Goal: Task Accomplishment & Management: Use online tool/utility

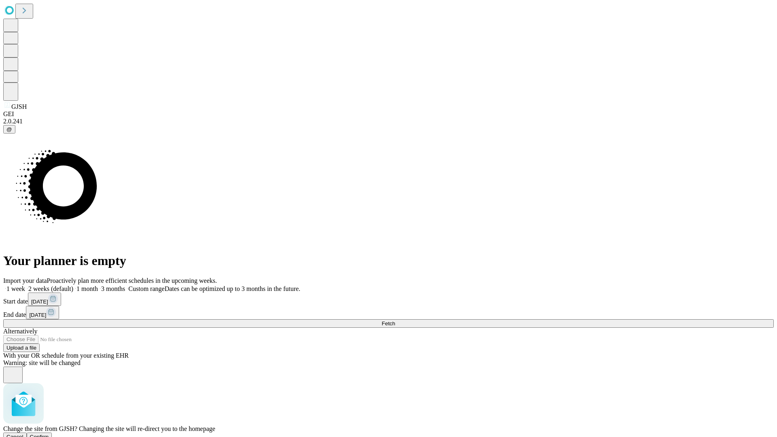
click at [49, 434] on span "Confirm" at bounding box center [39, 437] width 19 height 6
click at [73, 285] on label "2 weeks (default)" at bounding box center [49, 288] width 48 height 7
click at [395, 320] on span "Fetch" at bounding box center [388, 323] width 13 height 6
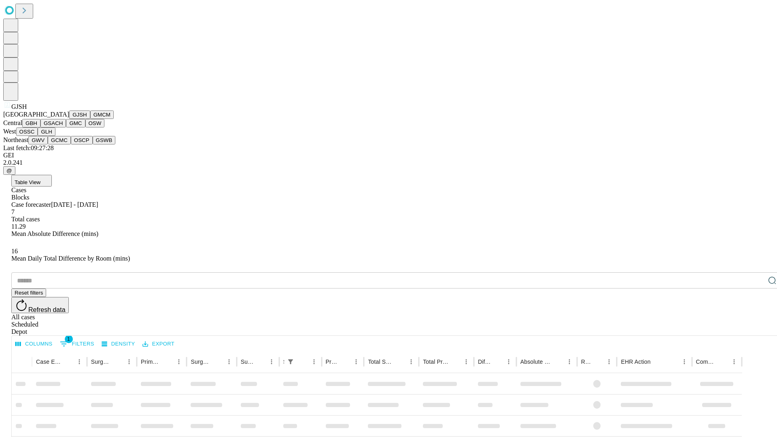
click at [90, 119] on button "GMCM" at bounding box center [101, 114] width 23 height 8
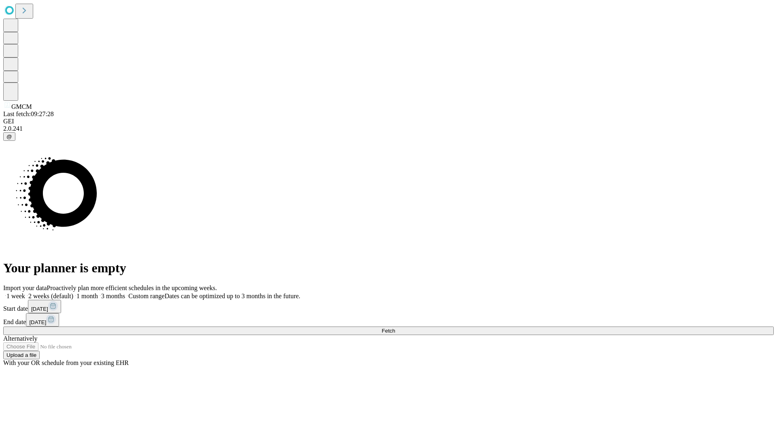
click at [73, 293] on label "2 weeks (default)" at bounding box center [49, 296] width 48 height 7
click at [395, 328] on span "Fetch" at bounding box center [388, 331] width 13 height 6
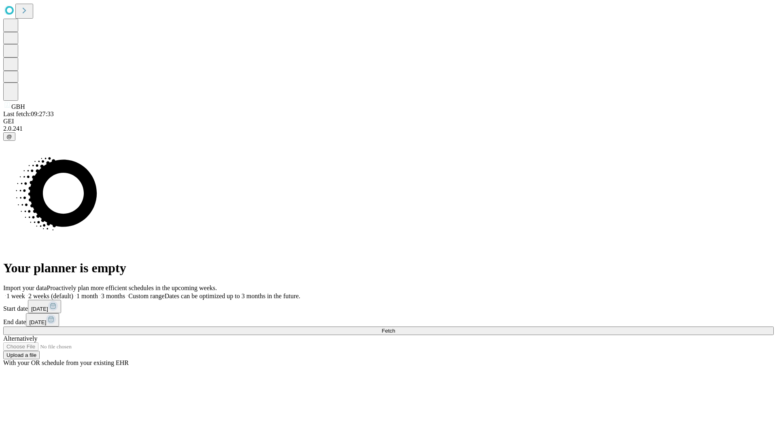
click at [395, 328] on span "Fetch" at bounding box center [388, 331] width 13 height 6
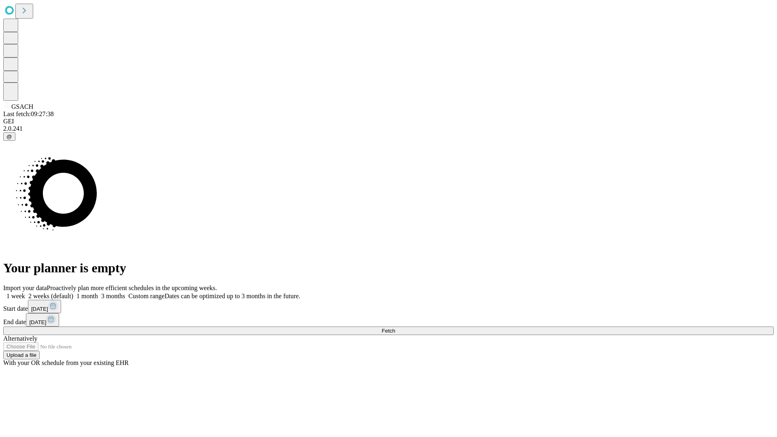
click at [73, 293] on label "2 weeks (default)" at bounding box center [49, 296] width 48 height 7
click at [395, 328] on span "Fetch" at bounding box center [388, 331] width 13 height 6
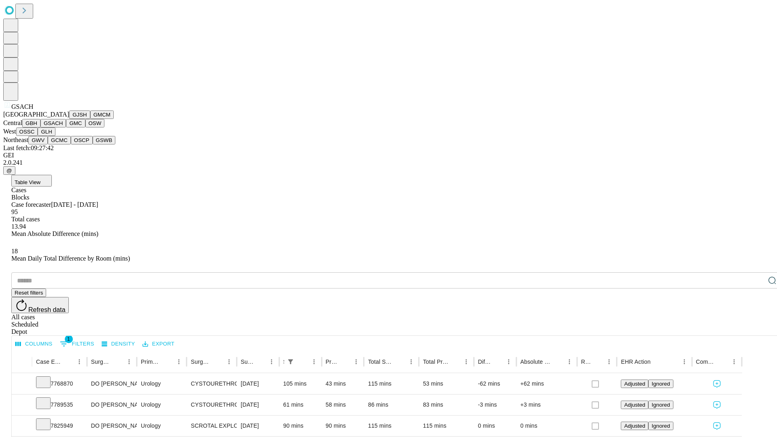
click at [66, 127] on button "GMC" at bounding box center [75, 123] width 19 height 8
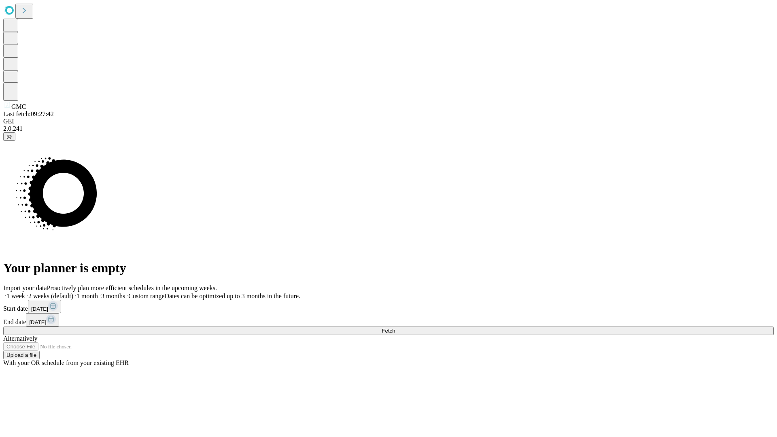
click at [73, 293] on label "2 weeks (default)" at bounding box center [49, 296] width 48 height 7
click at [395, 328] on span "Fetch" at bounding box center [388, 331] width 13 height 6
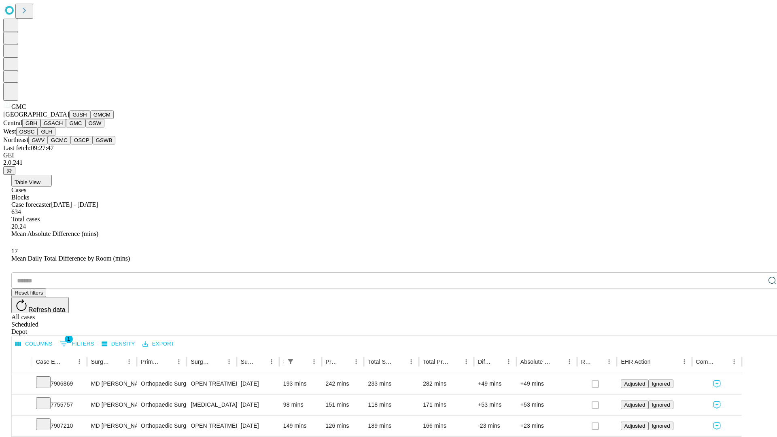
click at [85, 127] on button "OSW" at bounding box center [94, 123] width 19 height 8
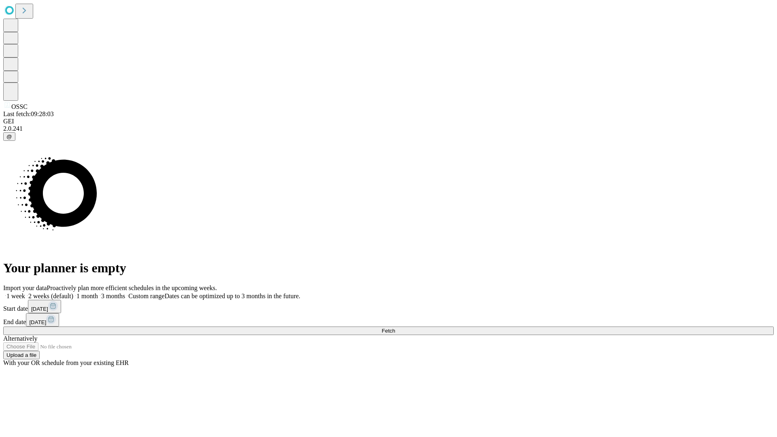
click at [73, 293] on label "2 weeks (default)" at bounding box center [49, 296] width 48 height 7
click at [395, 328] on span "Fetch" at bounding box center [388, 331] width 13 height 6
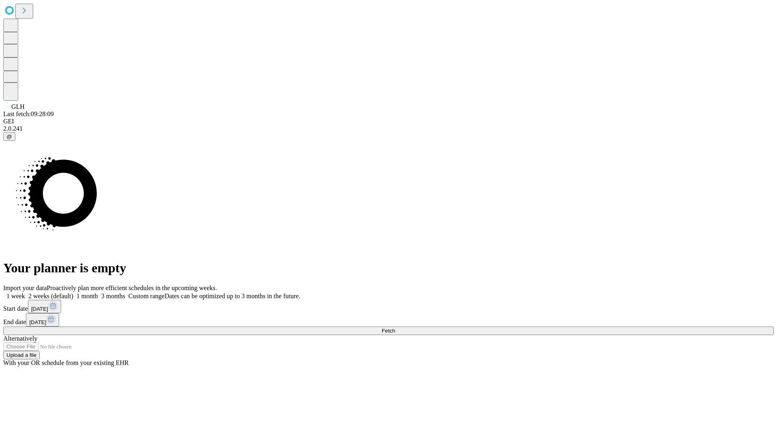
click at [73, 293] on label "2 weeks (default)" at bounding box center [49, 296] width 48 height 7
click at [395, 328] on span "Fetch" at bounding box center [388, 331] width 13 height 6
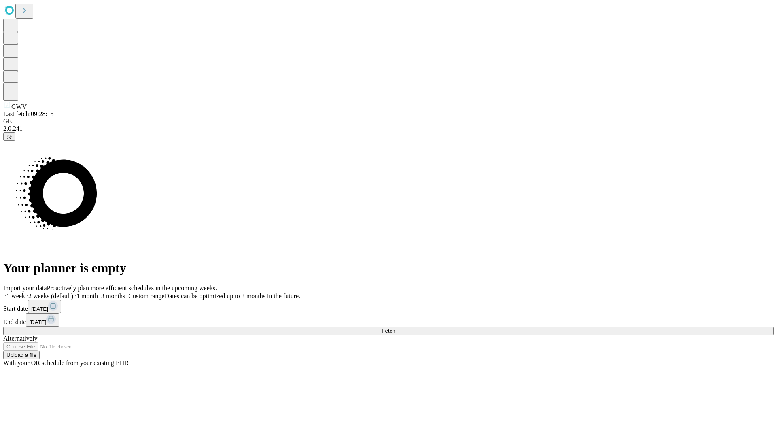
click at [395, 328] on span "Fetch" at bounding box center [388, 331] width 13 height 6
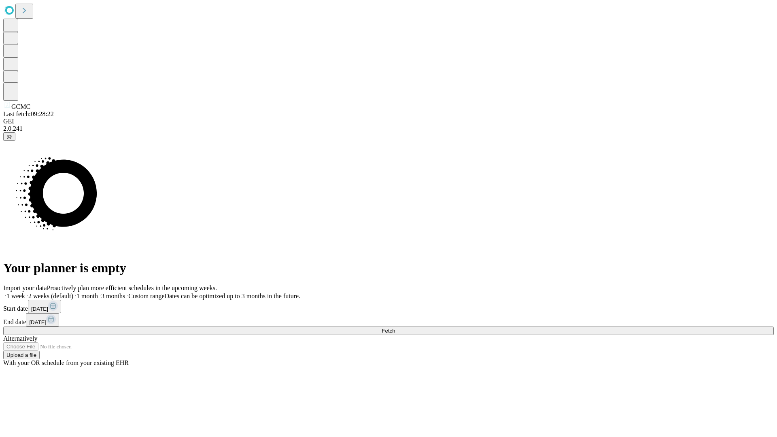
click at [73, 293] on label "2 weeks (default)" at bounding box center [49, 296] width 48 height 7
click at [395, 328] on span "Fetch" at bounding box center [388, 331] width 13 height 6
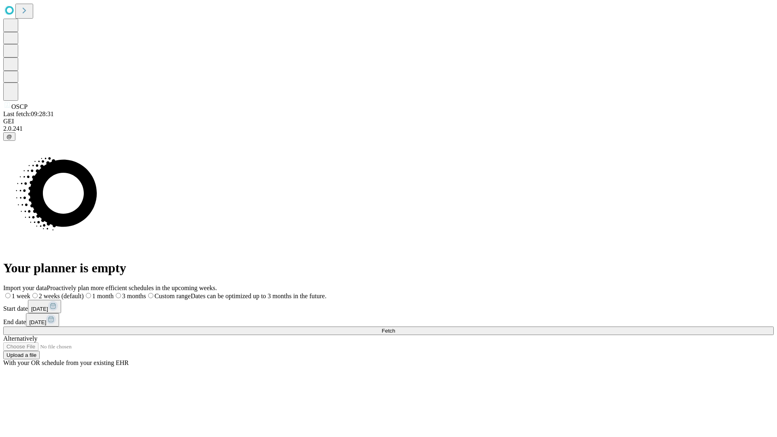
click at [84, 293] on label "2 weeks (default)" at bounding box center [56, 296] width 53 height 7
click at [395, 328] on span "Fetch" at bounding box center [388, 331] width 13 height 6
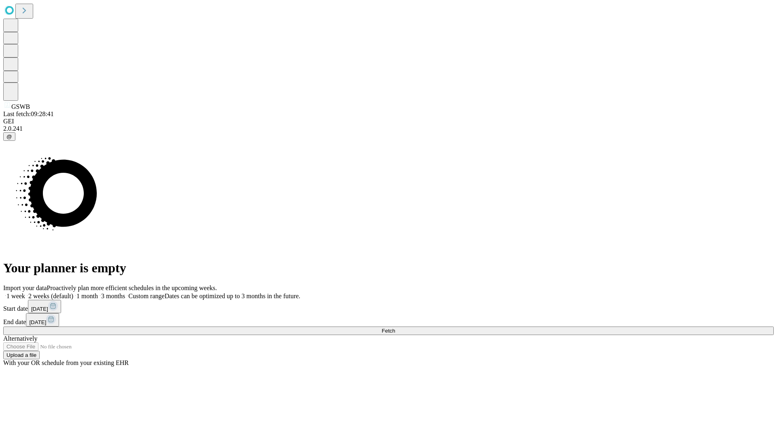
click at [73, 293] on label "2 weeks (default)" at bounding box center [49, 296] width 48 height 7
click at [395, 328] on span "Fetch" at bounding box center [388, 331] width 13 height 6
